Goal: Information Seeking & Learning: Learn about a topic

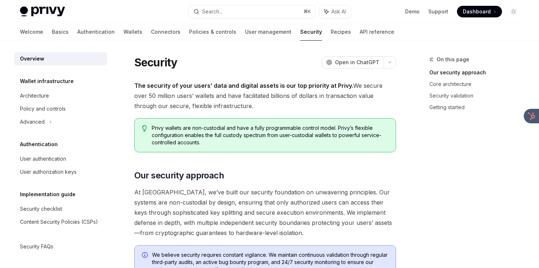
click at [256, 12] on button "Search... ⌘ K" at bounding box center [251, 11] width 127 height 13
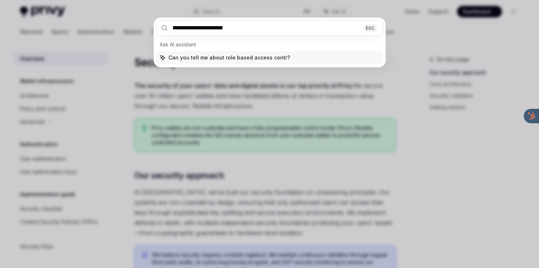
type input "**********"
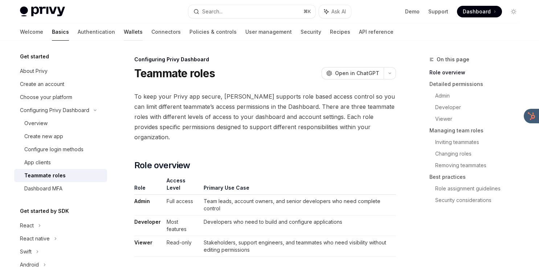
click at [124, 30] on link "Wallets" at bounding box center [133, 31] width 19 height 17
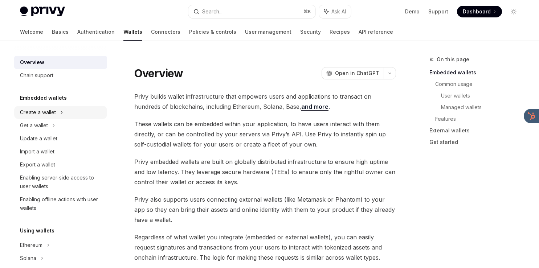
click at [47, 112] on div "Create a wallet" at bounding box center [38, 112] width 36 height 9
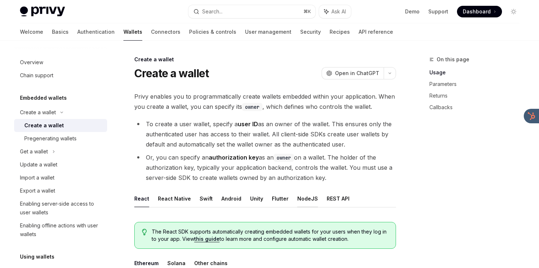
click at [299, 197] on button "NodeJS" at bounding box center [307, 198] width 21 height 17
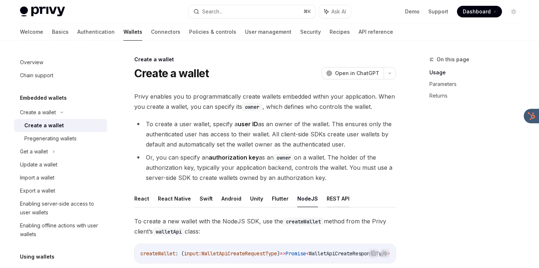
click at [327, 200] on button "REST API" at bounding box center [338, 198] width 23 height 17
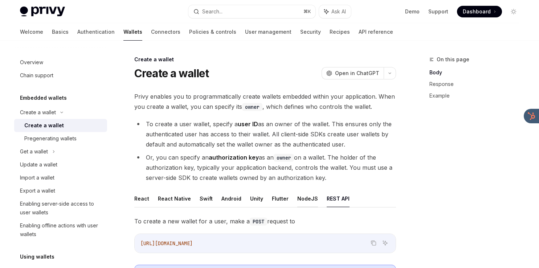
click at [303, 196] on button "NodeJS" at bounding box center [307, 198] width 21 height 17
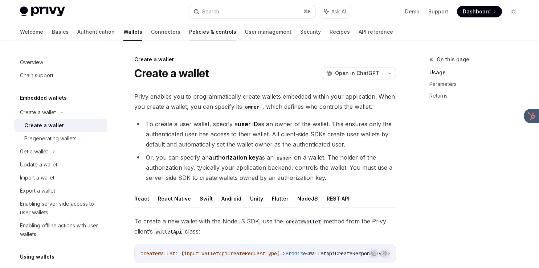
click at [189, 30] on link "Policies & controls" at bounding box center [212, 31] width 47 height 17
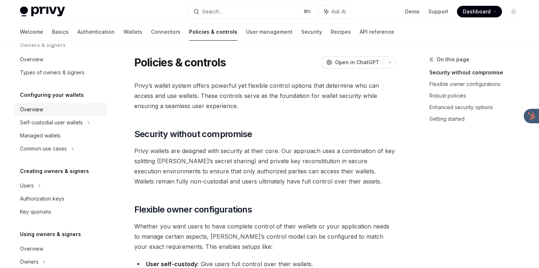
scroll to position [61, 0]
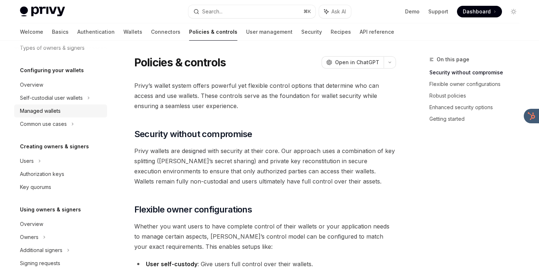
click at [64, 112] on div "Managed wallets" at bounding box center [61, 111] width 83 height 9
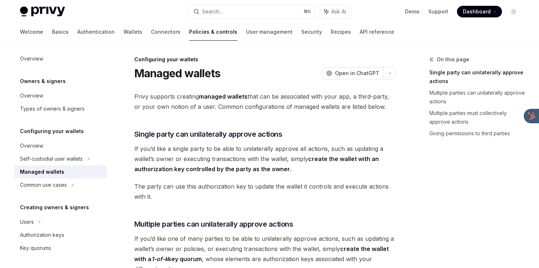
click at [231, 102] on span "Privy supports creating managed wallets that can be associated with your app, a…" at bounding box center [265, 101] width 262 height 20
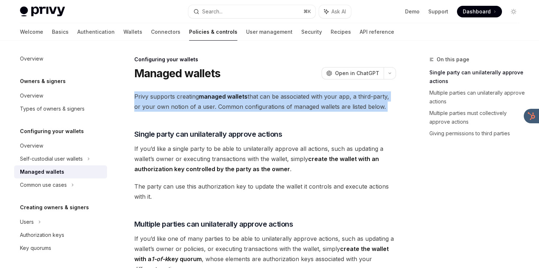
click at [231, 102] on span "Privy supports creating managed wallets that can be associated with your app, a…" at bounding box center [265, 101] width 262 height 20
click at [52, 28] on link "Basics" at bounding box center [60, 31] width 17 height 17
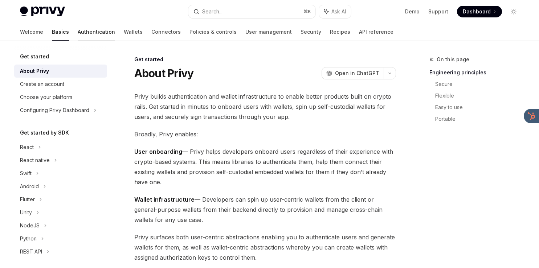
click at [78, 38] on link "Authentication" at bounding box center [96, 31] width 37 height 17
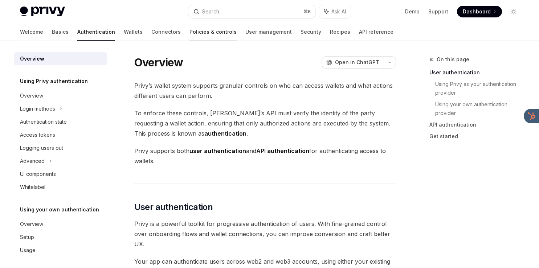
click at [189, 35] on link "Policies & controls" at bounding box center [212, 31] width 47 height 17
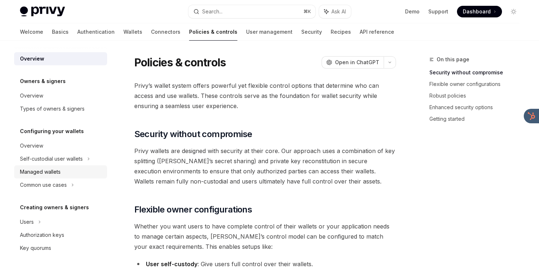
click at [48, 169] on div "Managed wallets" at bounding box center [40, 172] width 41 height 9
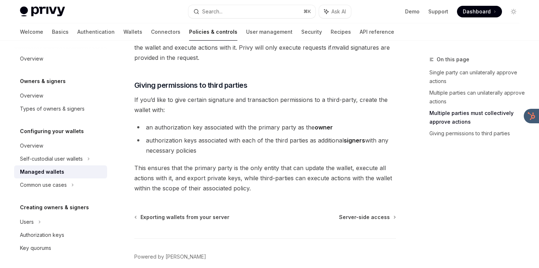
scroll to position [376, 0]
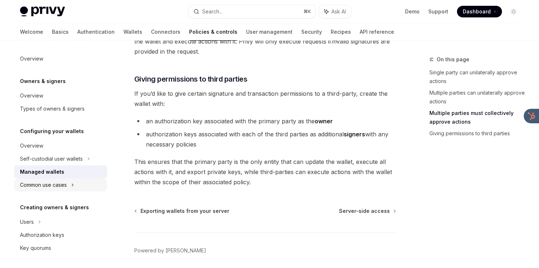
click at [75, 187] on div "Common use cases" at bounding box center [60, 185] width 93 height 13
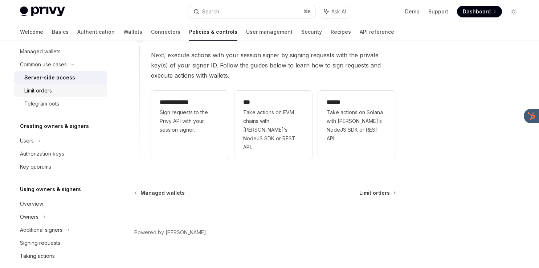
scroll to position [146, 0]
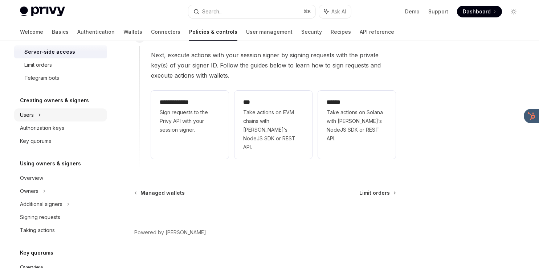
click at [50, 114] on div "Users" at bounding box center [60, 115] width 93 height 13
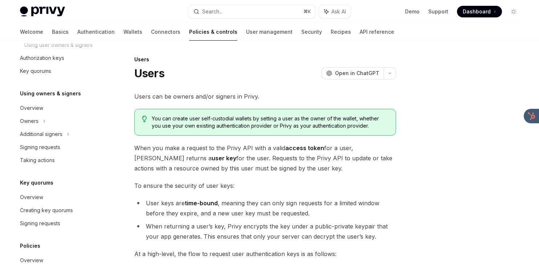
scroll to position [263, 0]
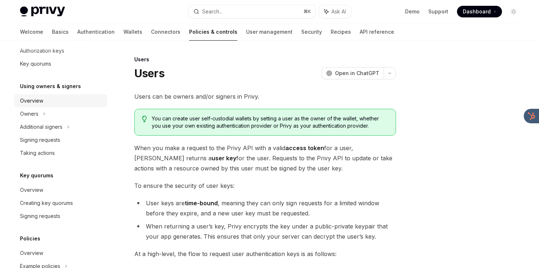
click at [51, 102] on div "Overview" at bounding box center [61, 101] width 83 height 9
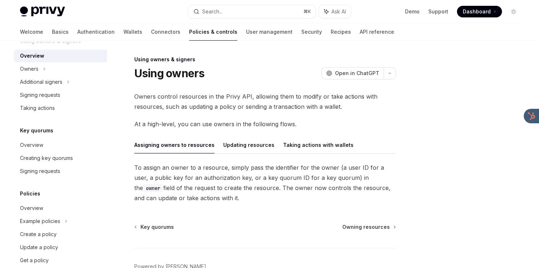
scroll to position [307, 0]
click at [52, 206] on div "Overview" at bounding box center [61, 209] width 83 height 9
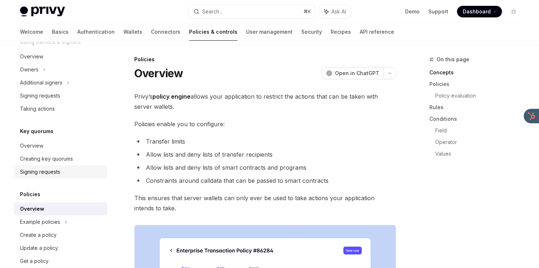
scroll to position [294, 0]
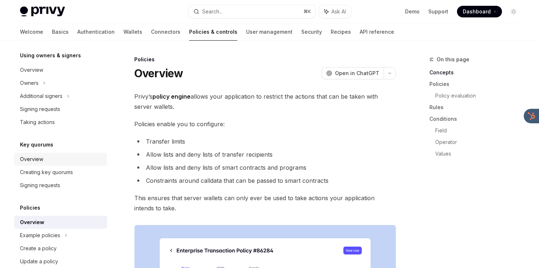
click at [57, 162] on div "Overview" at bounding box center [61, 159] width 83 height 9
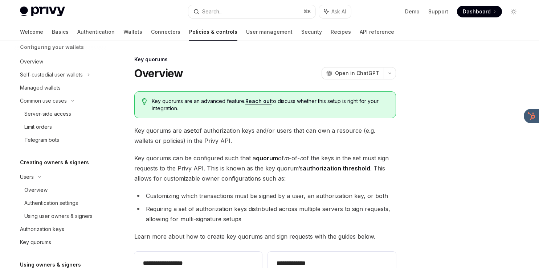
scroll to position [57, 0]
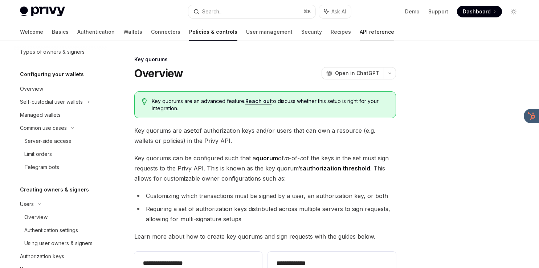
click at [360, 33] on link "API reference" at bounding box center [377, 31] width 34 height 17
type textarea "*"
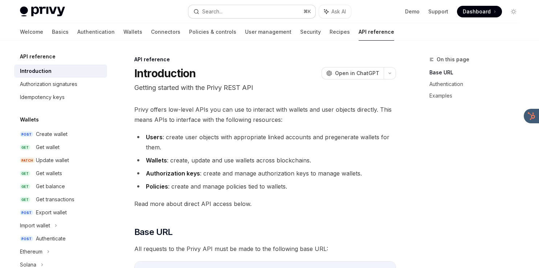
click at [240, 10] on button "Search... ⌘ K" at bounding box center [251, 11] width 127 height 13
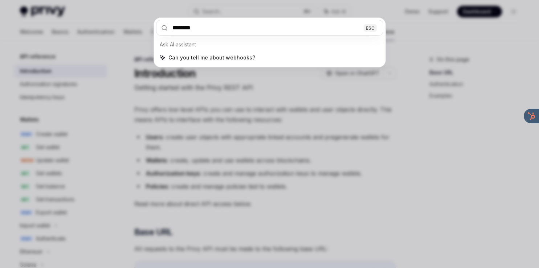
type input "********"
click at [131, 93] on div "******** ESC Ask AI assistant Can you tell me about webhooks?" at bounding box center [269, 134] width 539 height 268
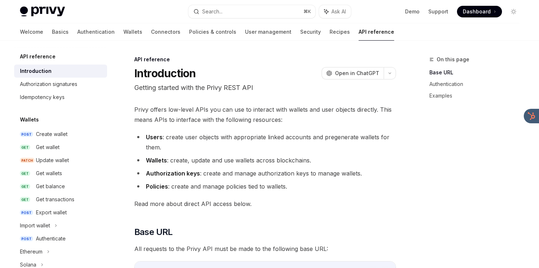
click at [87, 36] on div "Welcome Basics Authentication Wallets Connectors Policies & controls User manag…" at bounding box center [207, 31] width 374 height 17
click at [123, 36] on link "Wallets" at bounding box center [132, 31] width 19 height 17
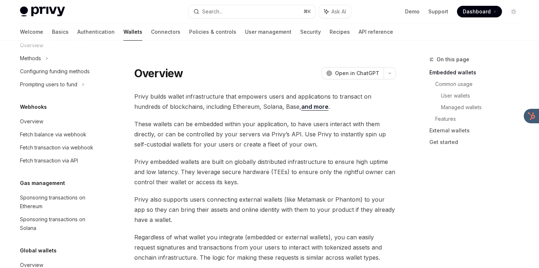
scroll to position [360, 0]
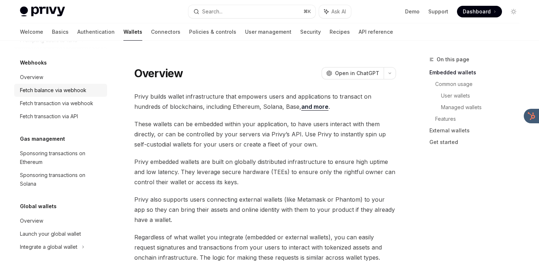
click at [49, 88] on div "Fetch balance via webhook" at bounding box center [53, 90] width 66 height 9
type textarea "*"
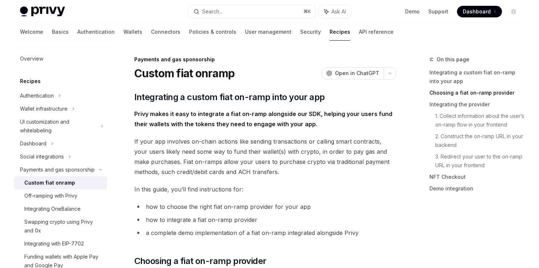
scroll to position [219, 0]
